Goal: Ask a question

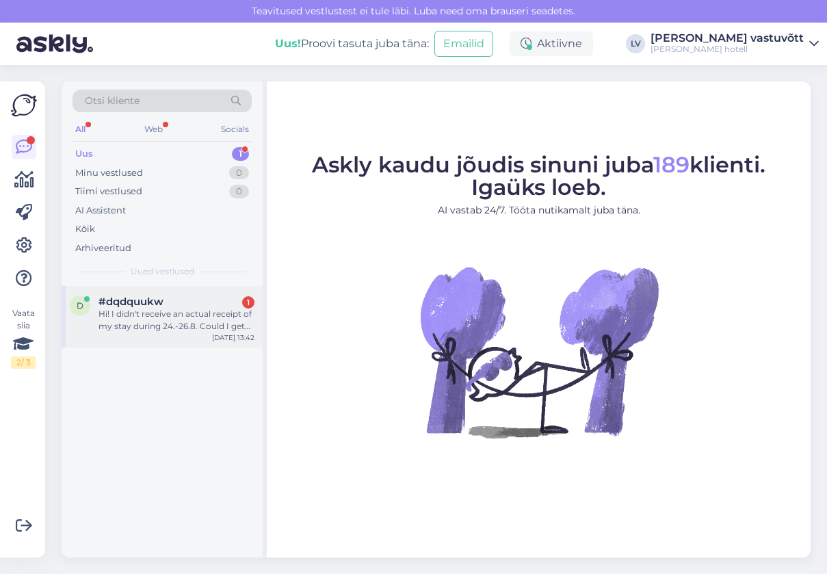
click at [130, 328] on div "Hi! I didn't receive an actual receipt of my stay during 24.-26.8. Could I get …" at bounding box center [177, 320] width 156 height 25
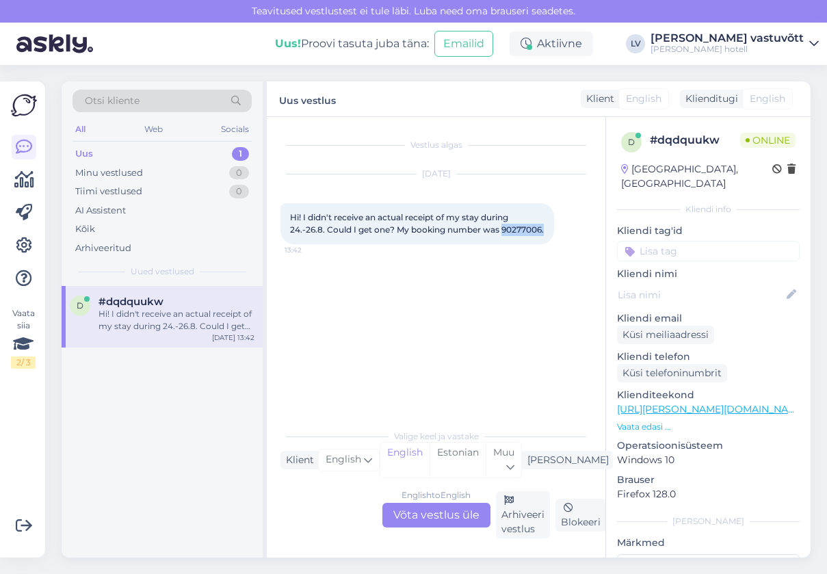
drag, startPoint x: 337, startPoint y: 241, endPoint x: 291, endPoint y: 240, distance: 46.5
click at [291, 240] on div "Hi! I didn't receive an actual receipt of my stay during 24.-26.8. Could I get …" at bounding box center [418, 223] width 274 height 41
copy span "90277006."
click at [140, 528] on div "d #dqdquukw Hi! I didn't receive an actual receipt of my stay during 24.-26.8. …" at bounding box center [162, 422] width 201 height 272
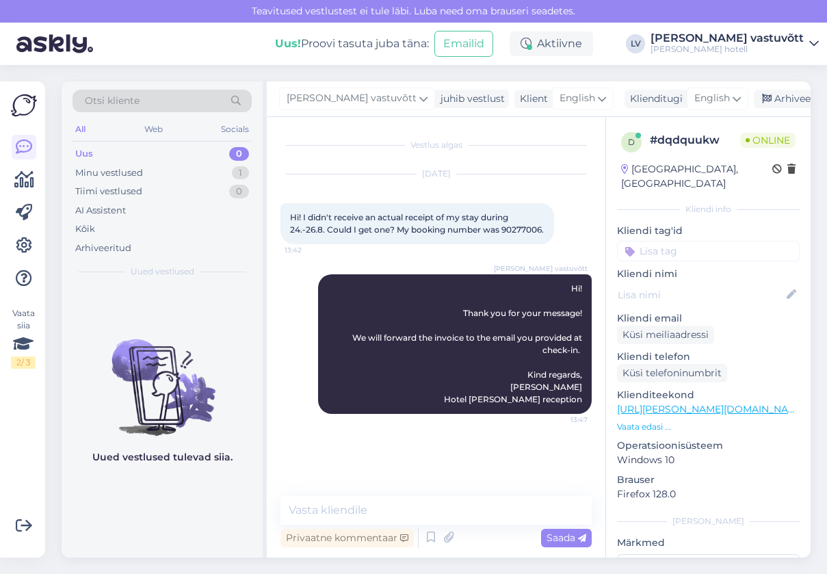
click at [207, 303] on div "Uued vestlused tulevad siia." at bounding box center [162, 422] width 201 height 272
click at [138, 174] on div "Minu vestlused" at bounding box center [109, 173] width 68 height 14
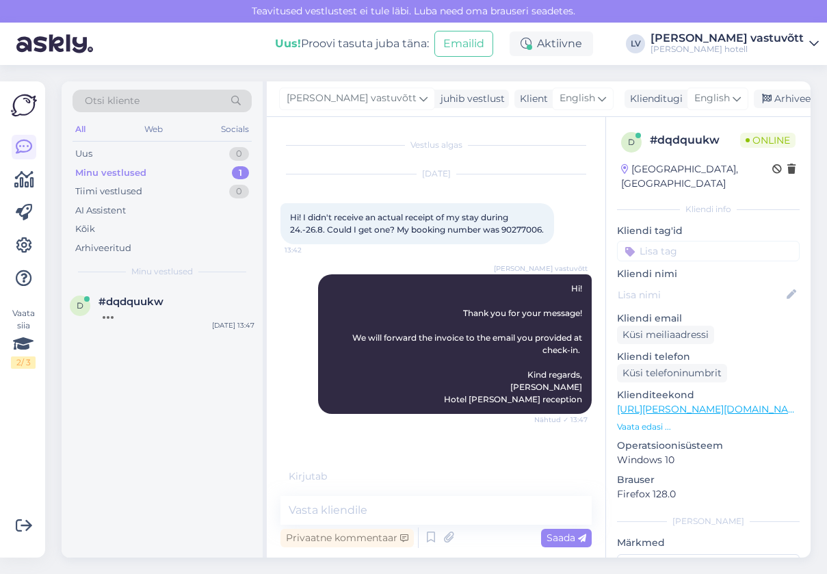
scroll to position [16, 0]
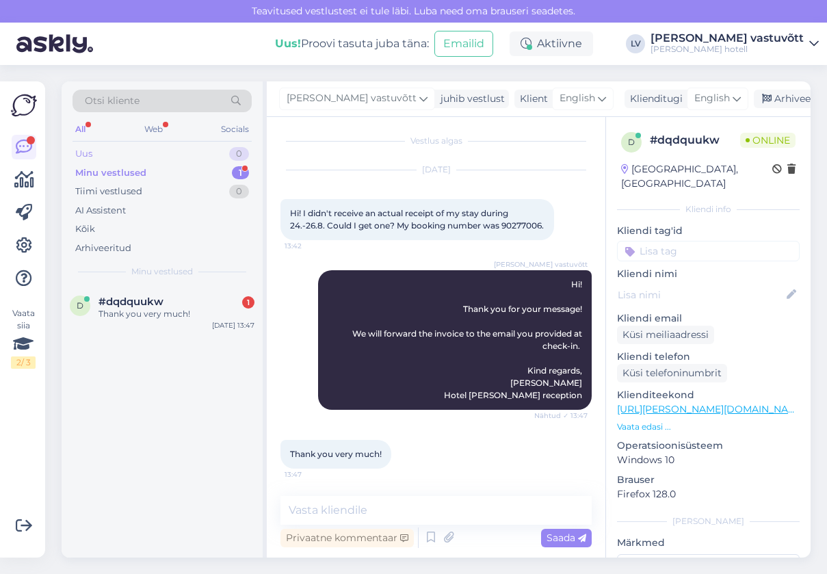
click at [149, 153] on div "Uus 0" at bounding box center [162, 153] width 179 height 19
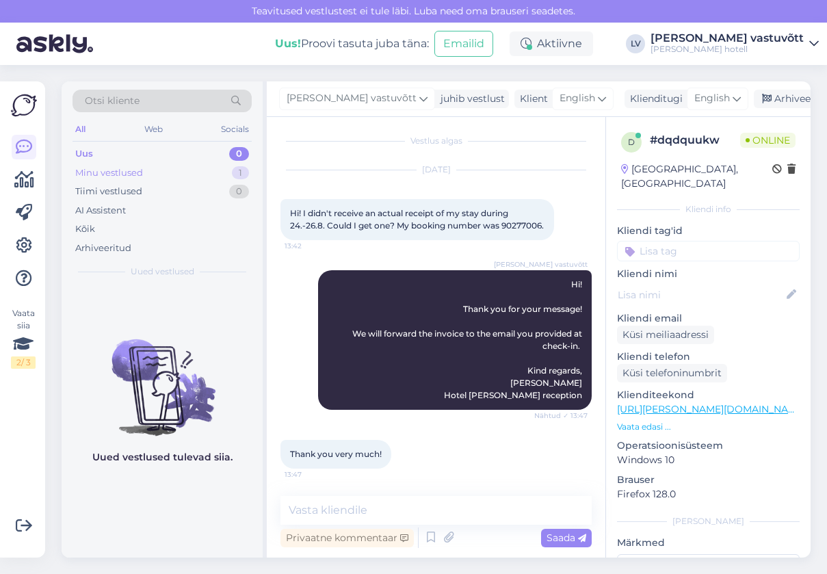
click at [138, 172] on div "Minu vestlused" at bounding box center [109, 173] width 68 height 14
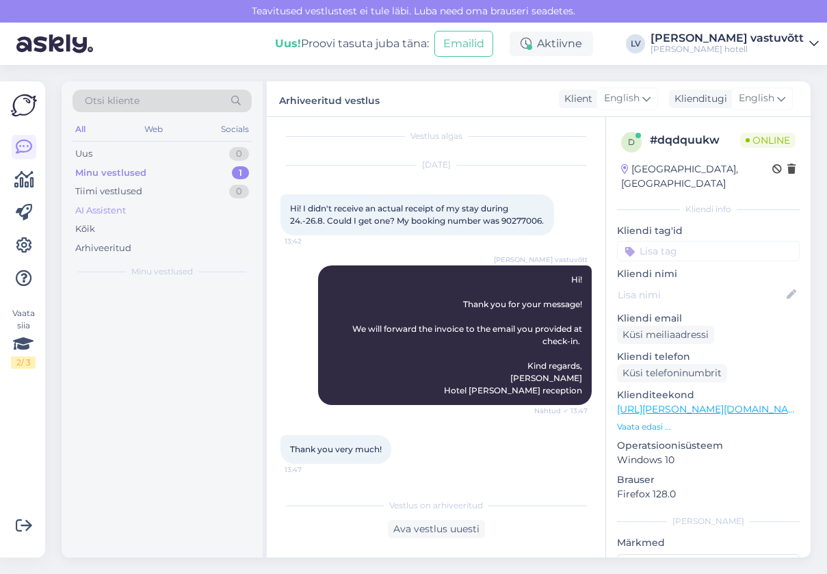
scroll to position [21, 0]
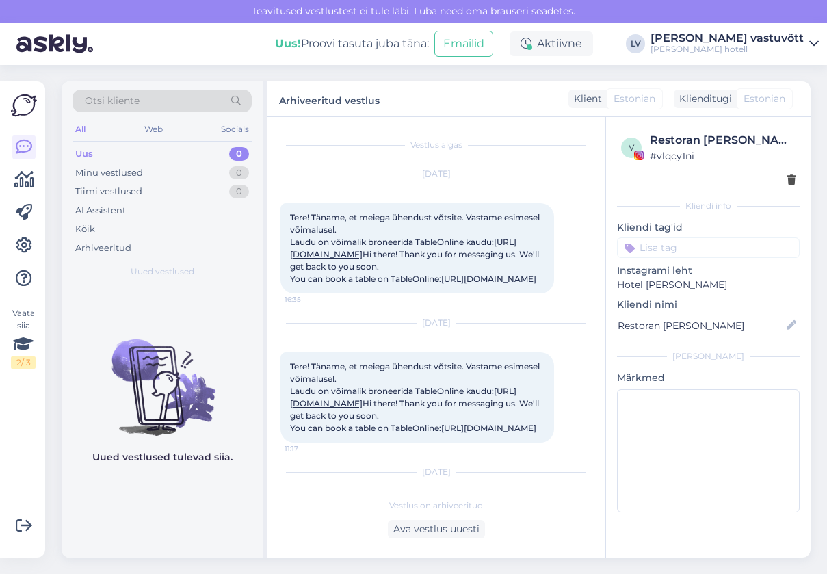
scroll to position [2081, 0]
